Goal: Task Accomplishment & Management: Manage account settings

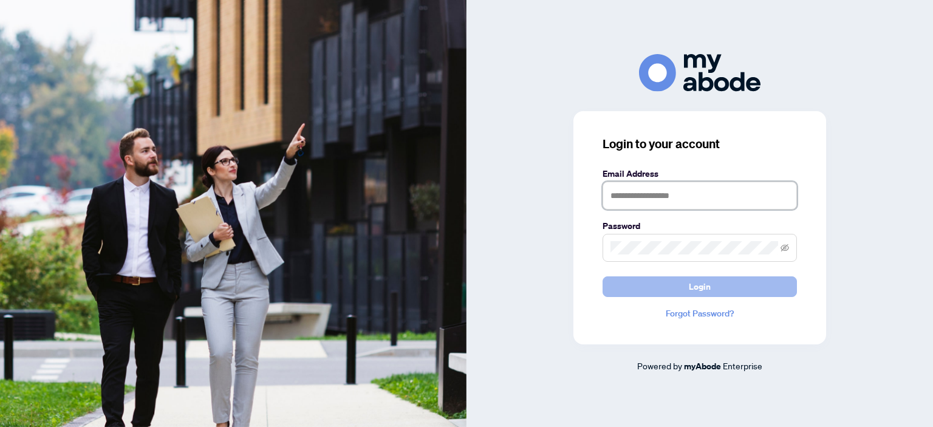
type input "**********"
click at [703, 285] on span "Login" at bounding box center [700, 286] width 22 height 19
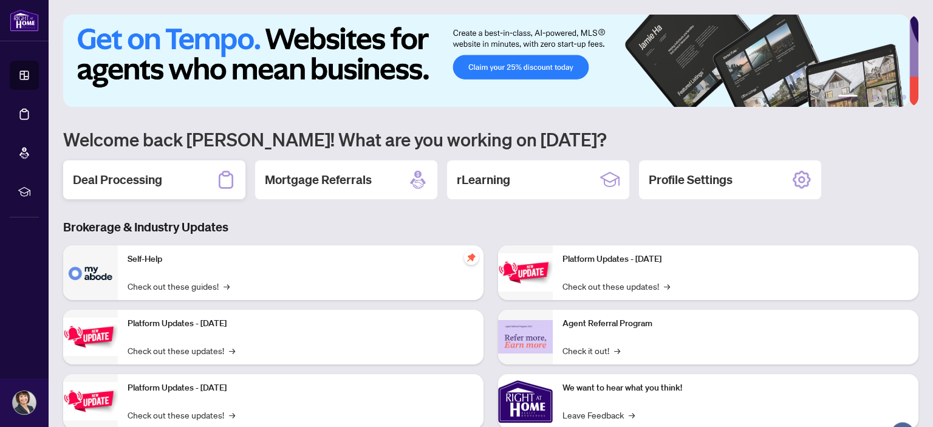
click at [138, 179] on h2 "Deal Processing" at bounding box center [117, 179] width 89 height 17
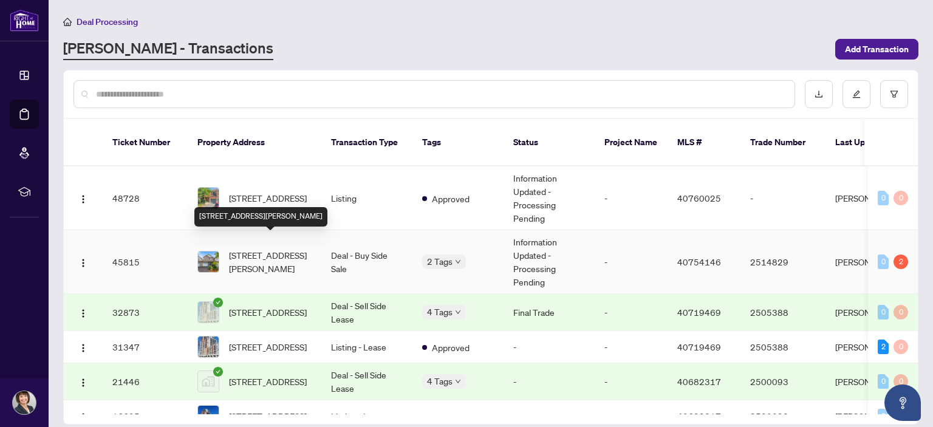
click at [268, 248] on span "[STREET_ADDRESS][PERSON_NAME]" at bounding box center [270, 261] width 83 height 27
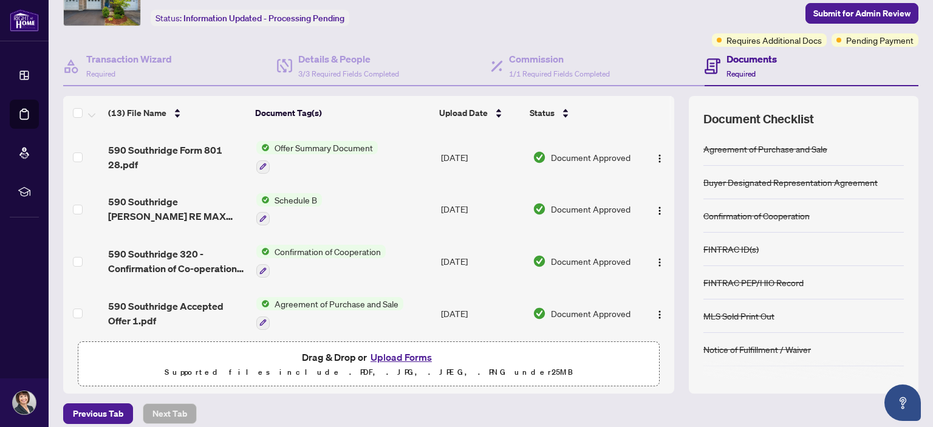
scroll to position [80, 0]
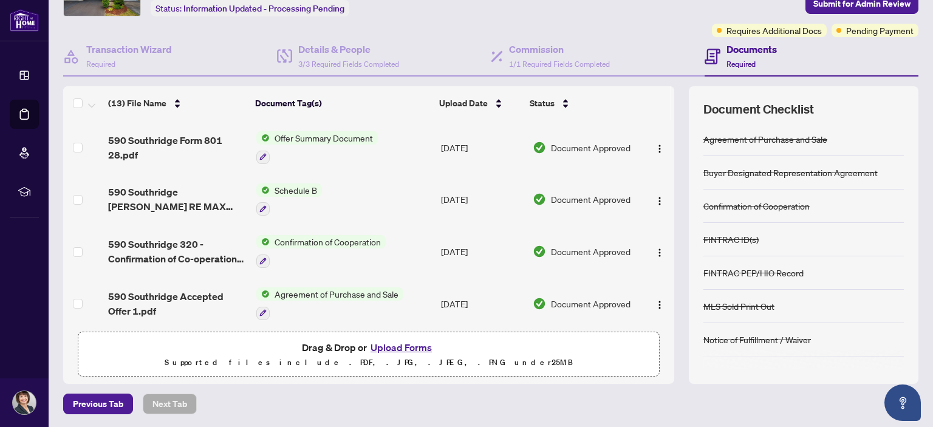
click at [391, 346] on button "Upload Forms" at bounding box center [401, 348] width 69 height 16
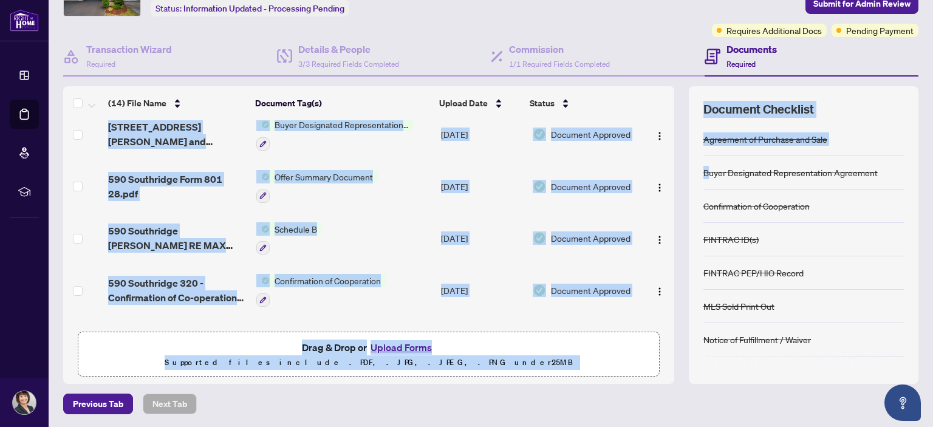
scroll to position [0, 0]
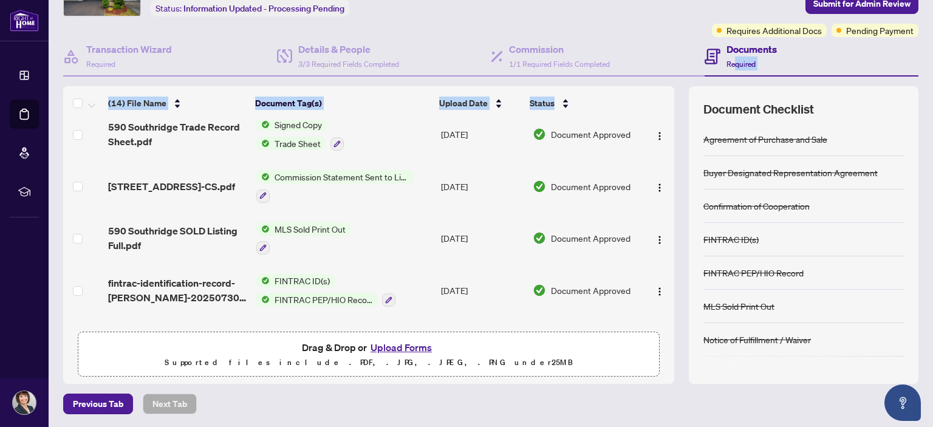
drag, startPoint x: 665, startPoint y: 286, endPoint x: 728, endPoint y: 62, distance: 232.7
click at [728, 62] on div "Transaction Wizard Required Details & People 3/3 Required Fields Completed Comm…" at bounding box center [490, 210] width 855 height 347
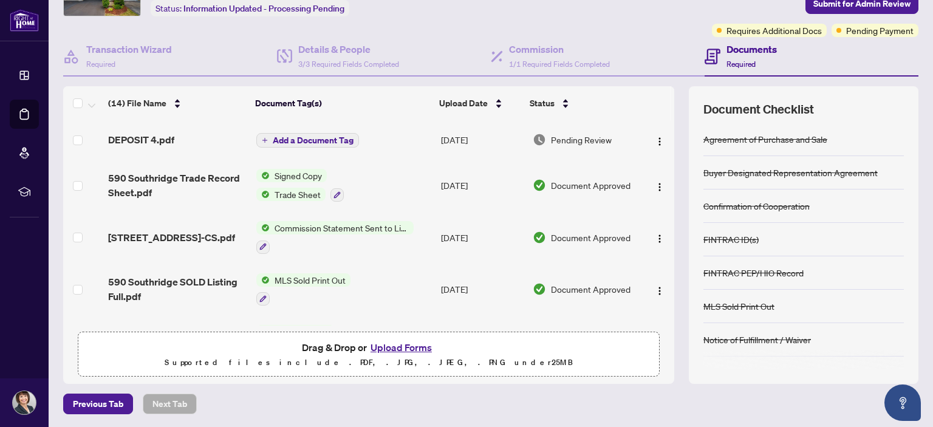
click at [326, 137] on span "Add a Document Tag" at bounding box center [313, 140] width 81 height 9
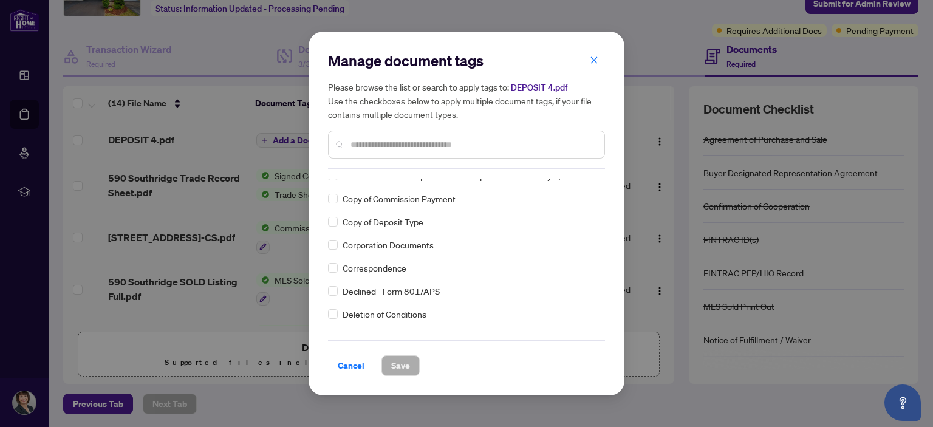
scroll to position [959, 0]
click at [395, 270] on span "Deposit Receipt" at bounding box center [373, 265] width 61 height 13
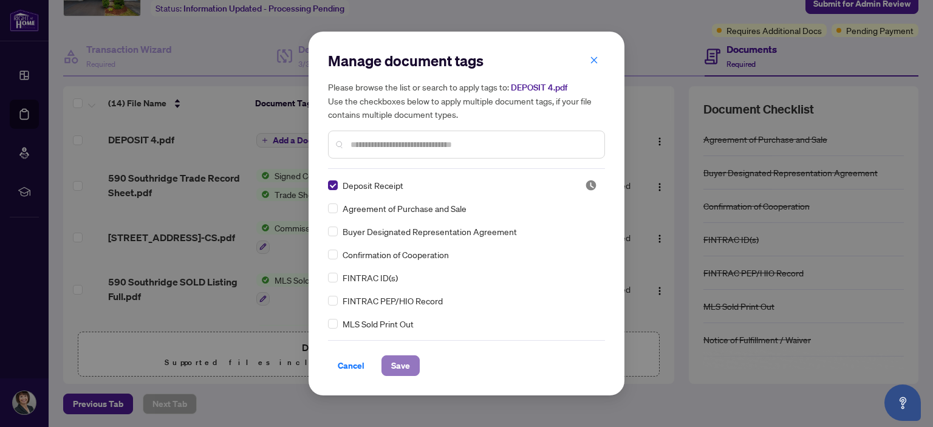
click at [398, 363] on span "Save" at bounding box center [400, 365] width 19 height 19
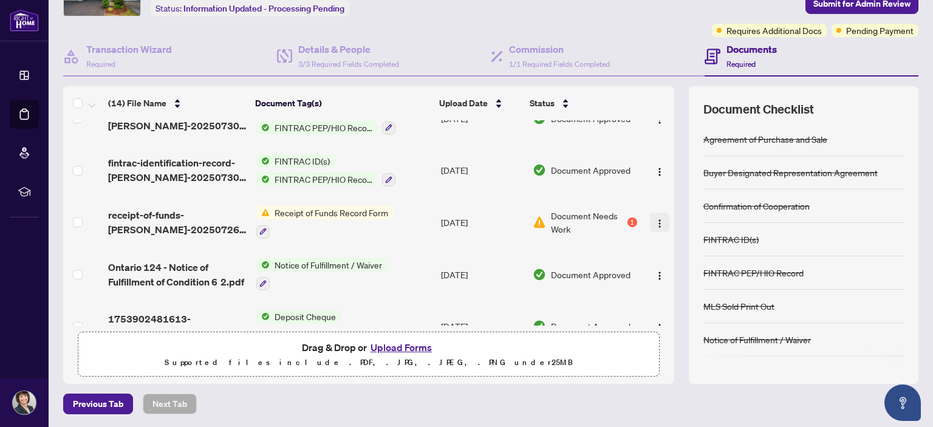
scroll to position [240, 0]
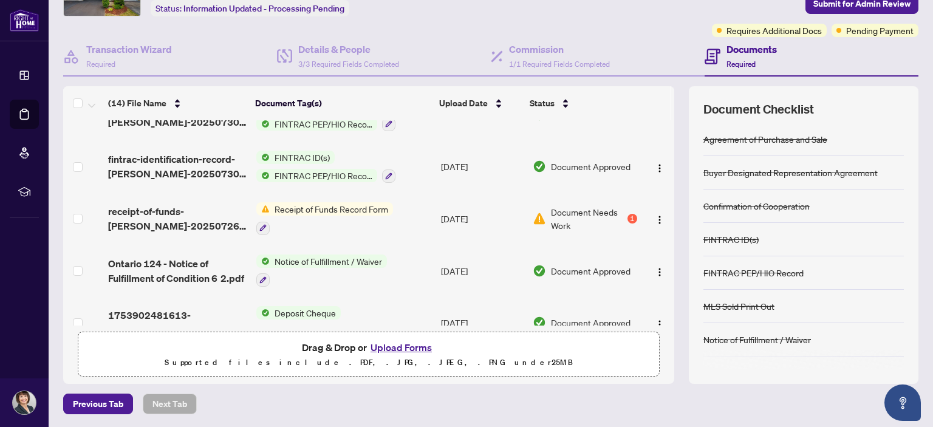
click at [300, 205] on span "Receipt of Funds Record Form" at bounding box center [331, 208] width 123 height 13
click at [273, 264] on span "Receipt of Funds Record Form" at bounding box center [326, 263] width 123 height 13
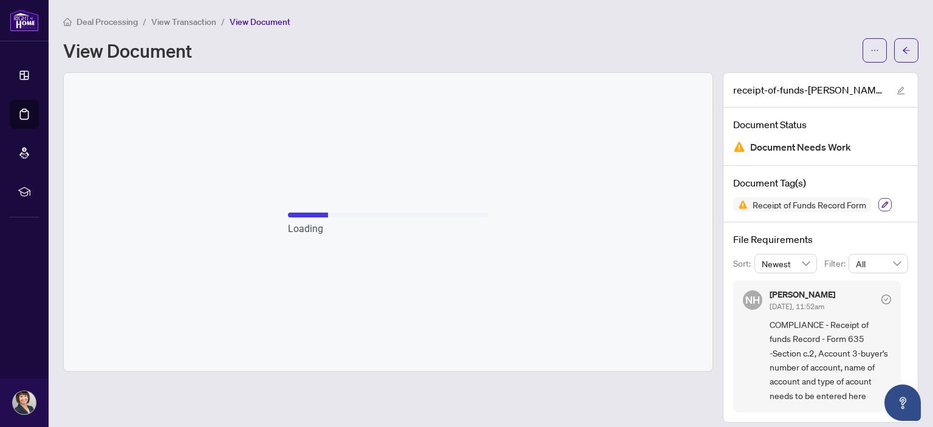
click at [881, 202] on icon "button" at bounding box center [884, 204] width 7 height 7
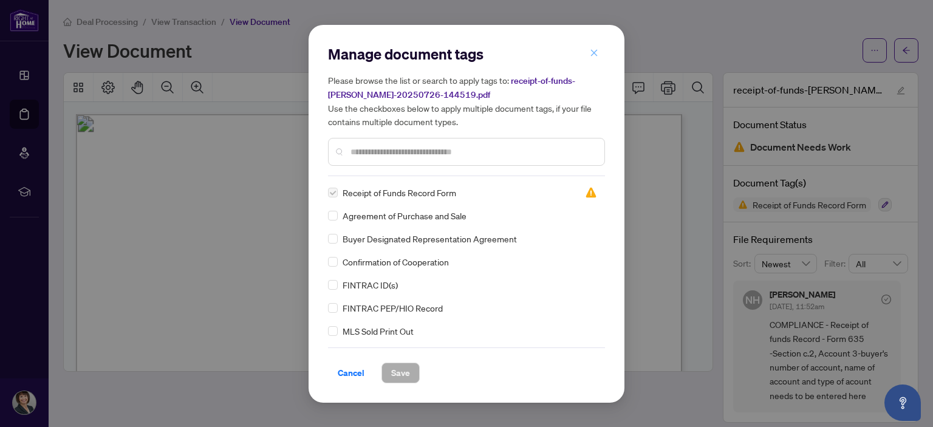
click at [590, 54] on icon "close" at bounding box center [594, 53] width 9 height 9
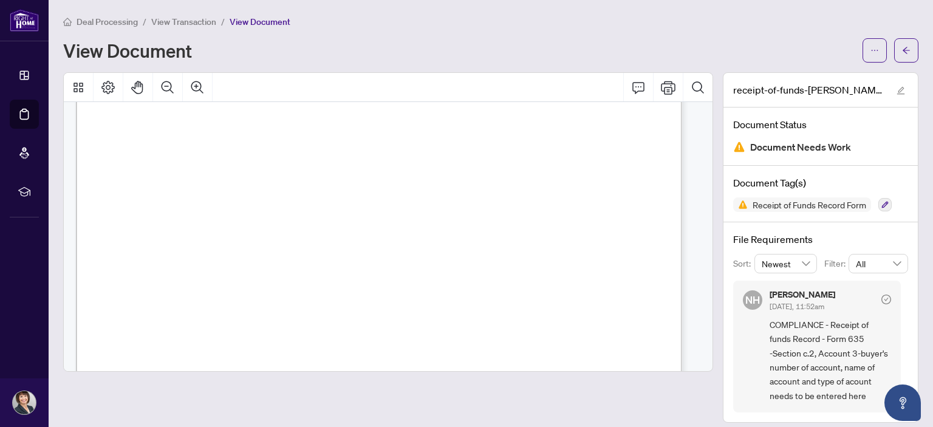
scroll to position [1280, 0]
click at [661, 85] on icon "Print" at bounding box center [668, 87] width 15 height 15
